Goal: Navigation & Orientation: Find specific page/section

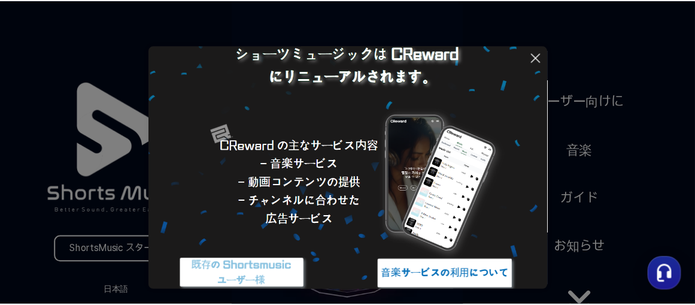
scroll to position [158, 0]
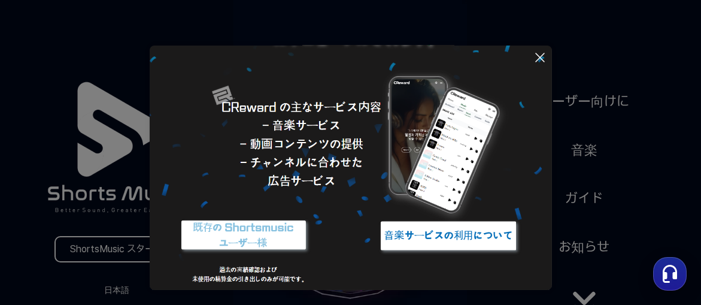
click at [538, 55] on icon at bounding box center [540, 57] width 8 height 8
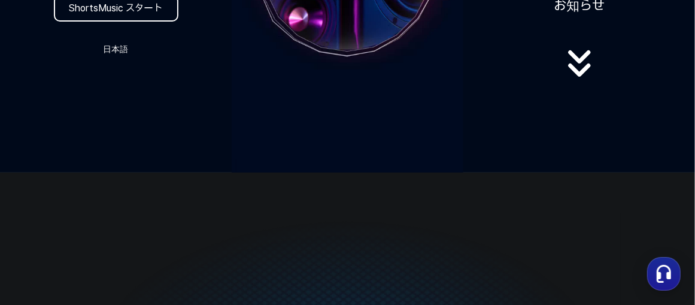
scroll to position [180, 0]
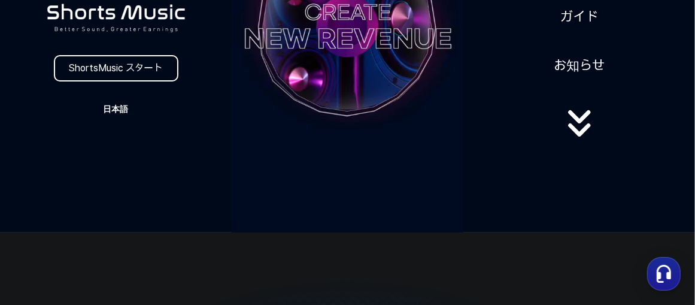
click at [122, 108] on button "日本語" at bounding box center [115, 109] width 57 height 17
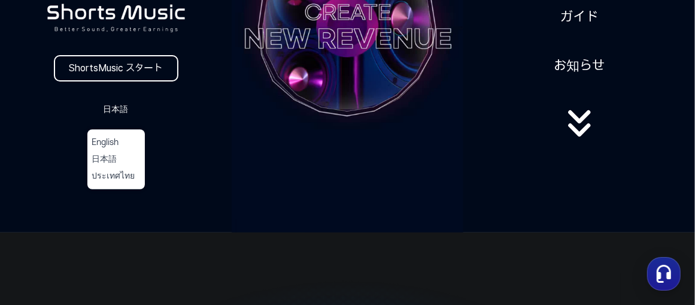
click at [123, 159] on button "日本語" at bounding box center [116, 159] width 48 height 12
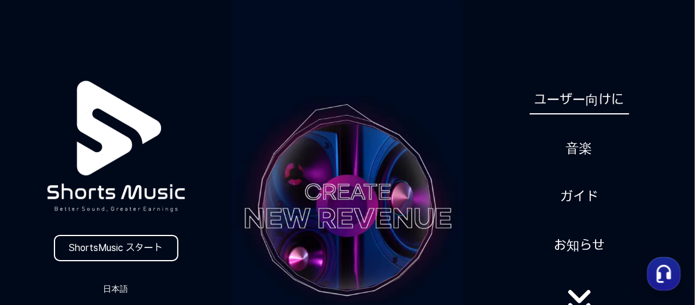
click at [606, 99] on link "ユーザー向けに" at bounding box center [579, 99] width 99 height 29
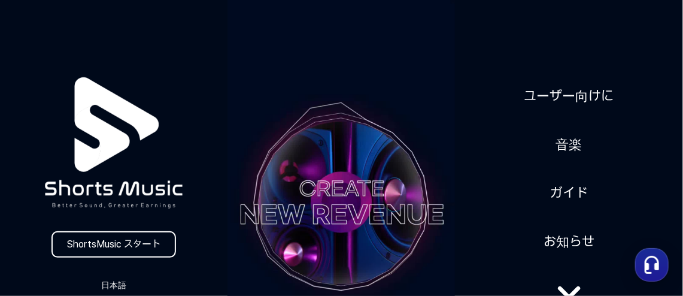
click at [508, 13] on div "ShortsMusic スタート 日本語 ユーザー向けに 音楽 ガイド お知らせ" at bounding box center [341, 202] width 683 height 405
click at [507, 31] on div "ShortsMusic スタート 日本語 ユーザー向けに 音楽 ガイド お知らせ" at bounding box center [341, 202] width 683 height 405
click at [212, 31] on div "ShortsMusic スタート 日本語 ユーザー向けに 音楽 ガイド お知らせ" at bounding box center [341, 202] width 683 height 405
